Goal: Task Accomplishment & Management: Manage account settings

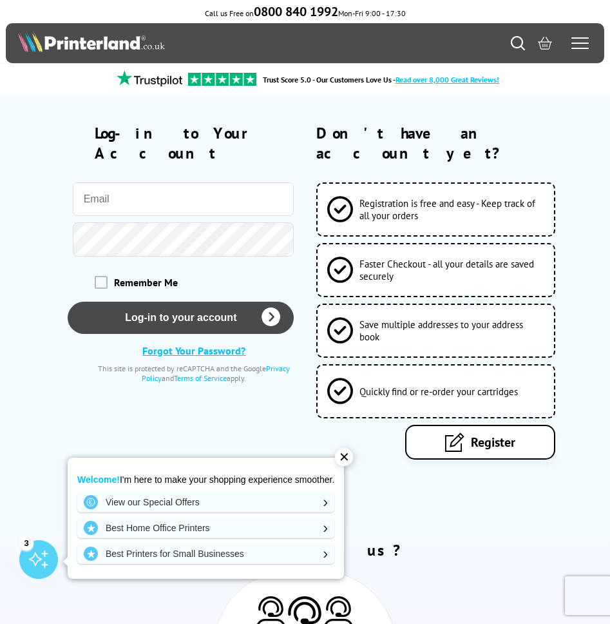
type input "[PERSON_NAME][EMAIL_ADDRESS][DOMAIN_NAME]"
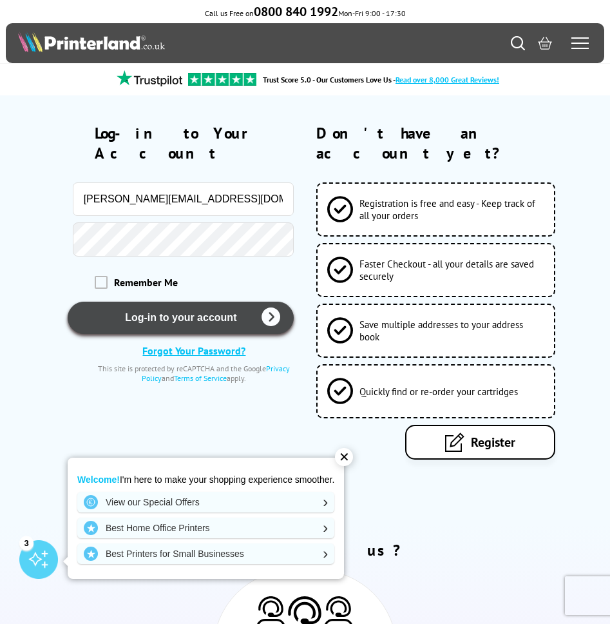
click at [160, 303] on button "Log-in to your account" at bounding box center [181, 318] width 226 height 32
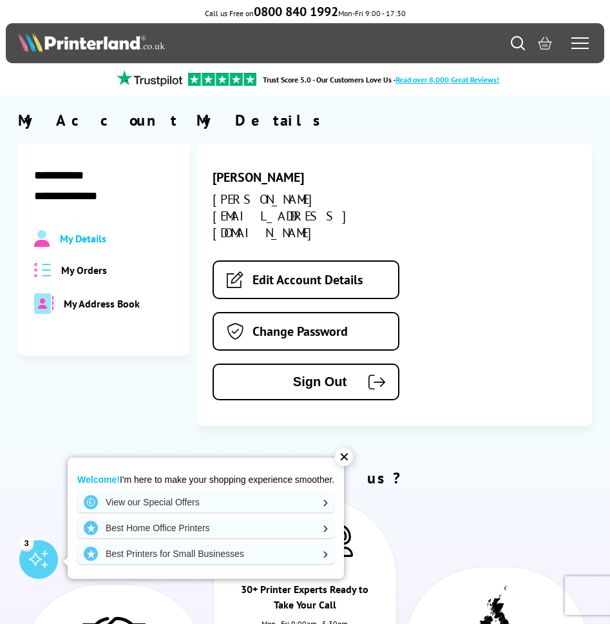
click at [94, 264] on span "My Orders" at bounding box center [84, 270] width 46 height 13
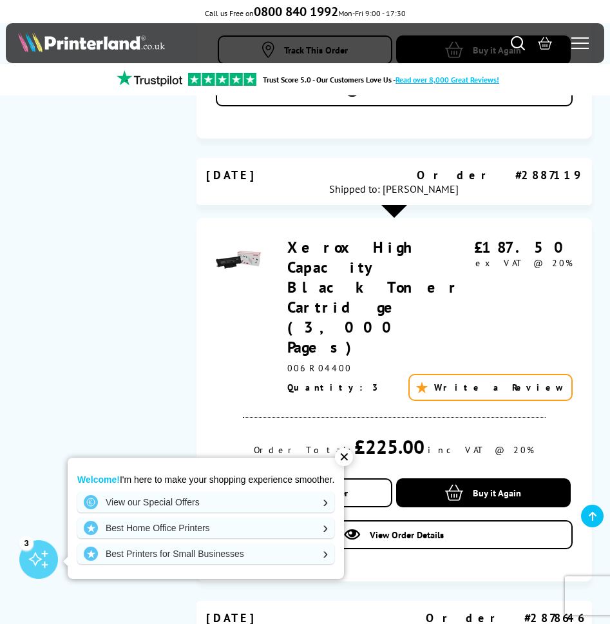
scroll to position [386, 0]
